Goal: Information Seeking & Learning: Learn about a topic

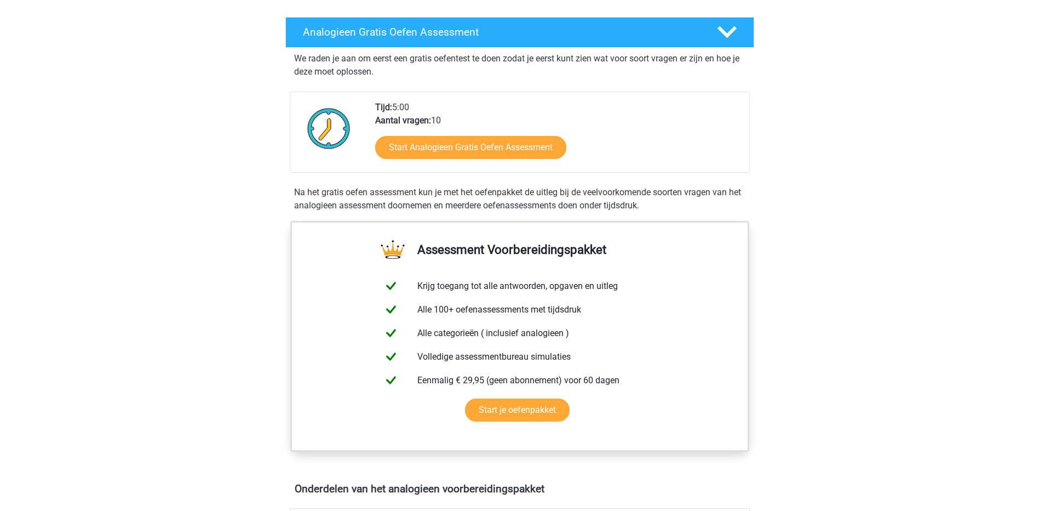
scroll to position [164, 0]
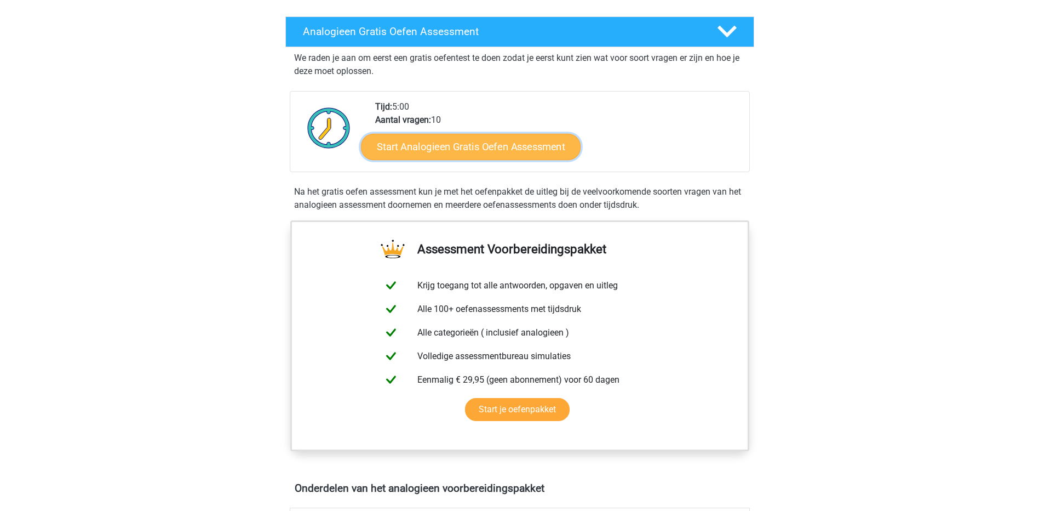
click at [479, 152] on link "Start Analogieen Gratis Oefen Assessment" at bounding box center [471, 146] width 220 height 26
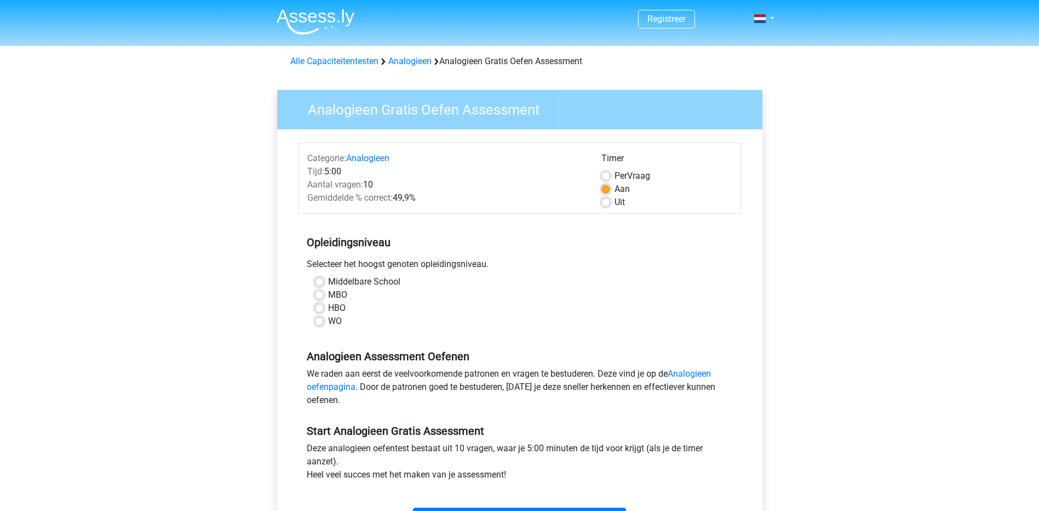
scroll to position [55, 0]
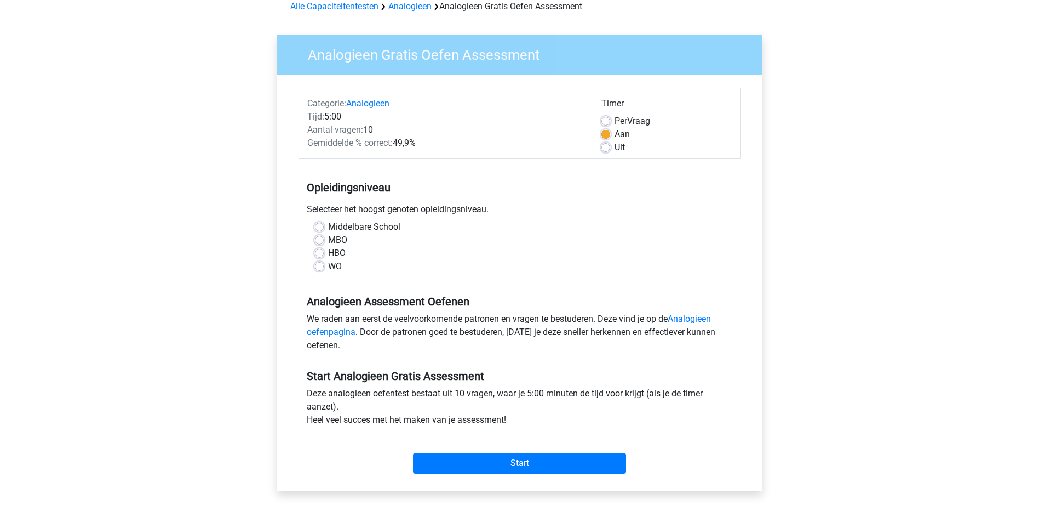
click at [328, 242] on label "MBO" at bounding box center [337, 239] width 19 height 13
click at [319, 242] on input "MBO" at bounding box center [319, 238] width 9 height 11
radio input "true"
click at [485, 461] on input "Start" at bounding box center [519, 463] width 213 height 21
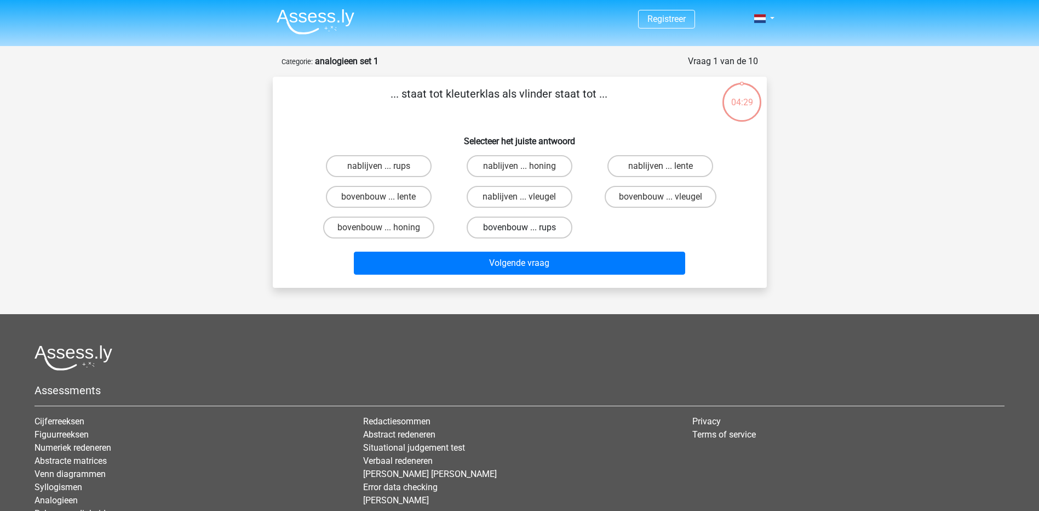
click at [551, 231] on label "bovenbouw ... rups" at bounding box center [520, 227] width 106 height 22
click at [526, 231] on input "bovenbouw ... rups" at bounding box center [522, 230] width 7 height 7
radio input "true"
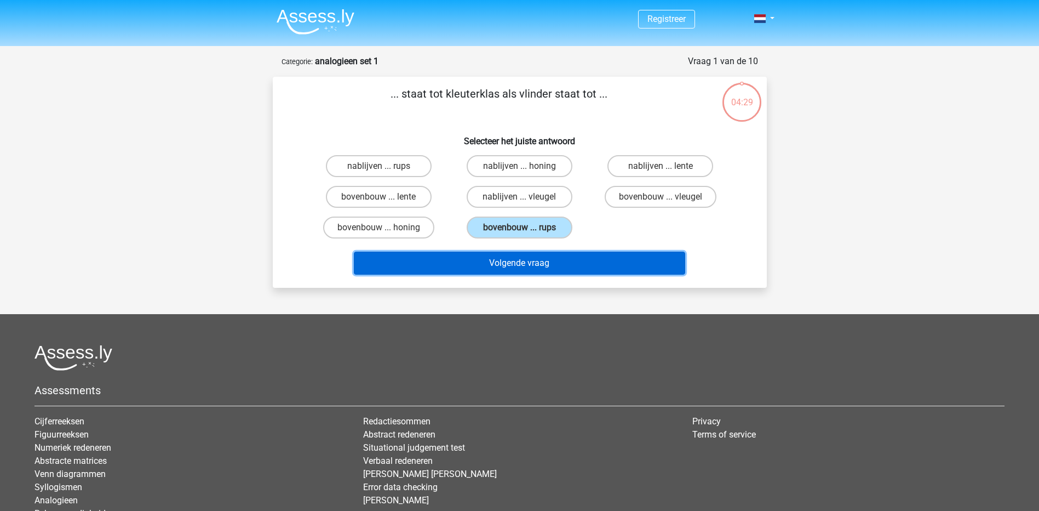
click at [574, 265] on button "Volgende vraag" at bounding box center [519, 262] width 331 height 23
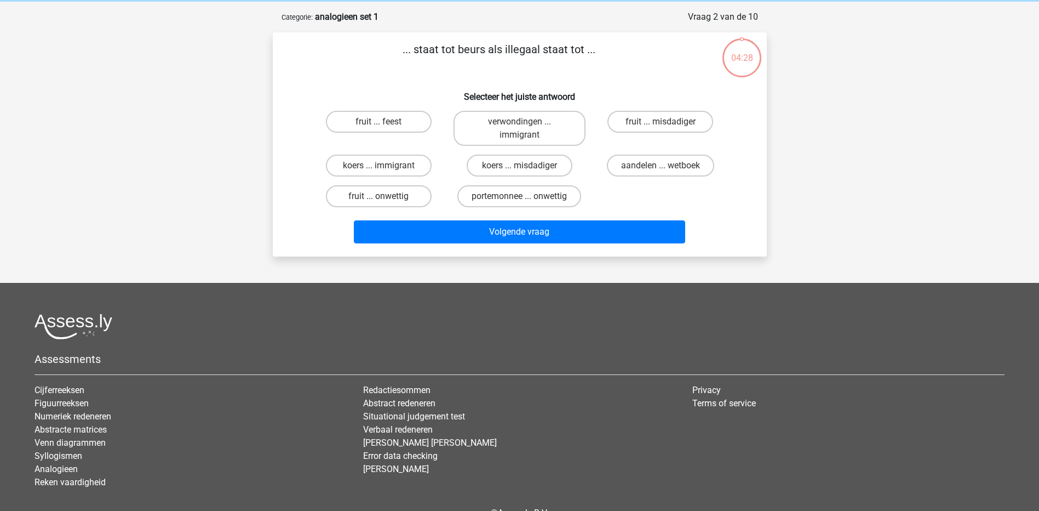
scroll to position [55, 0]
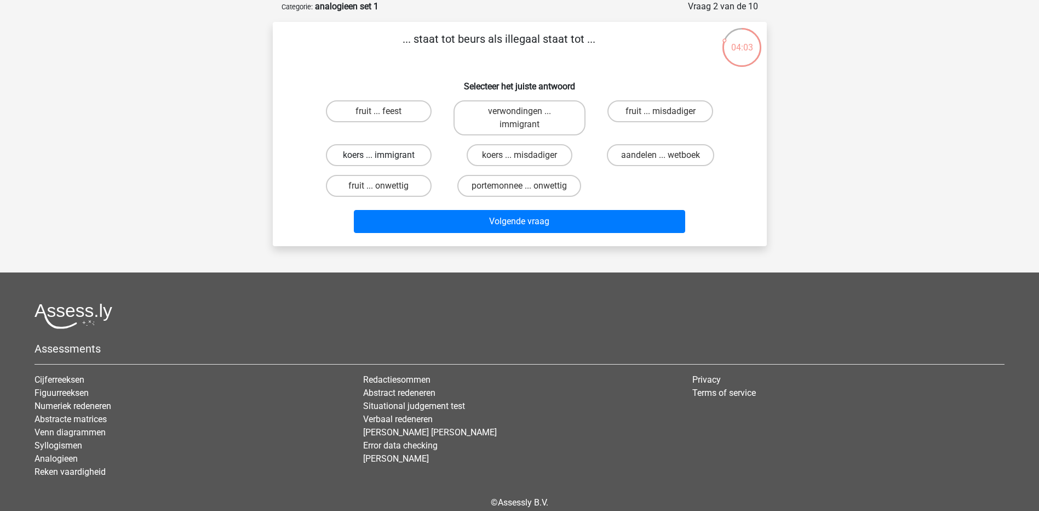
click at [358, 160] on label "koers ... immigrant" at bounding box center [379, 155] width 106 height 22
click at [379, 160] on input "koers ... immigrant" at bounding box center [382, 158] width 7 height 7
radio input "true"
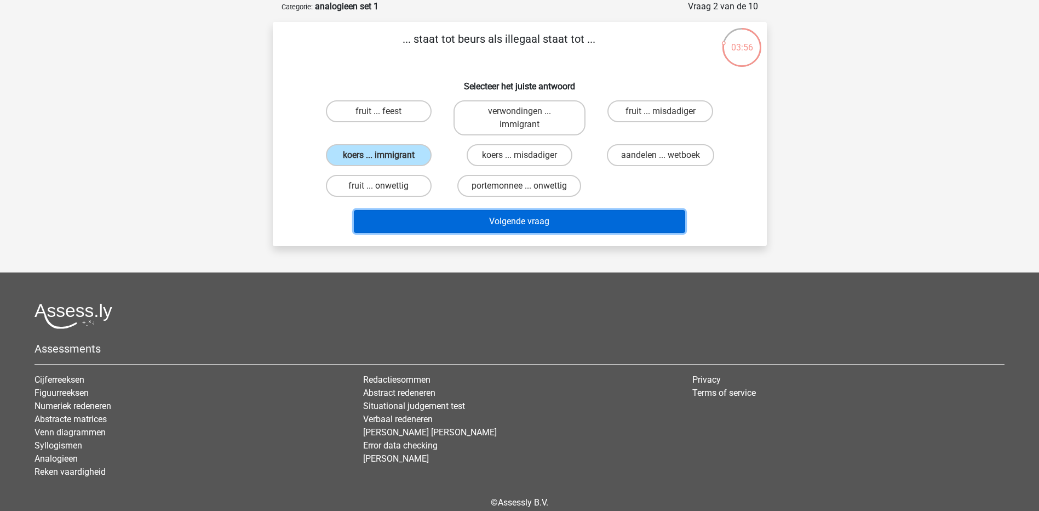
click at [581, 222] on button "Volgende vraag" at bounding box center [519, 221] width 331 height 23
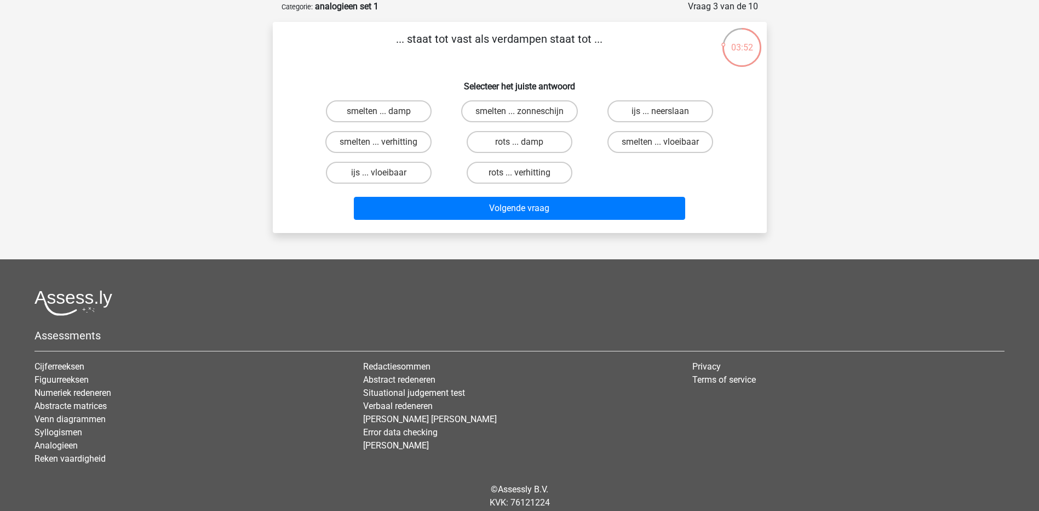
click at [734, 36] on div "03:52" at bounding box center [742, 40] width 41 height 27
click at [741, 43] on div "03:51" at bounding box center [742, 40] width 41 height 27
